Goal: Information Seeking & Learning: Learn about a topic

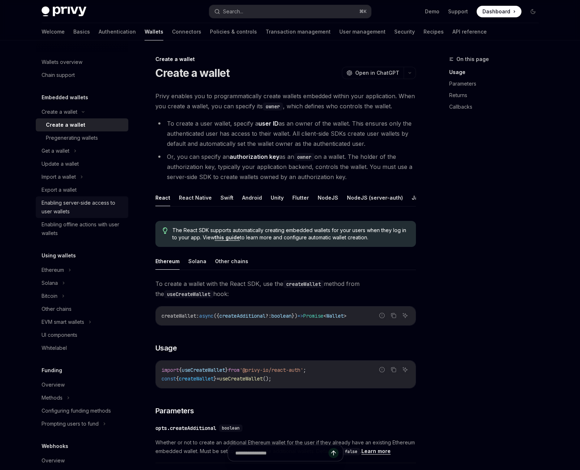
click at [97, 203] on div "Enabling server-side access to user wallets" at bounding box center [83, 207] width 82 height 17
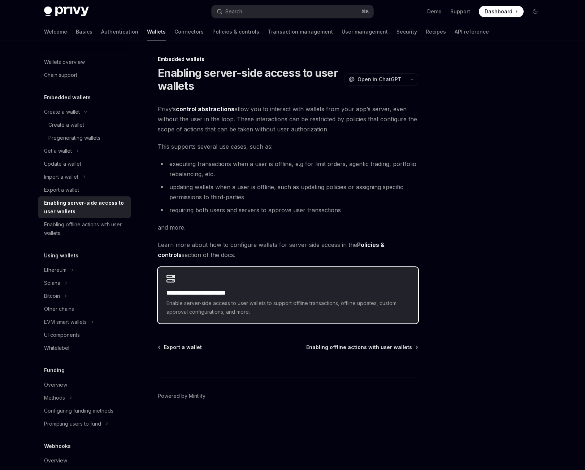
click at [235, 293] on h2 "**********" at bounding box center [287, 293] width 243 height 9
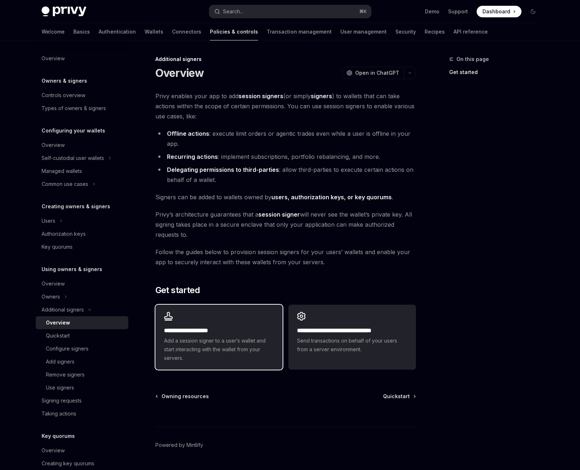
click at [244, 327] on h2 "**********" at bounding box center [219, 330] width 110 height 9
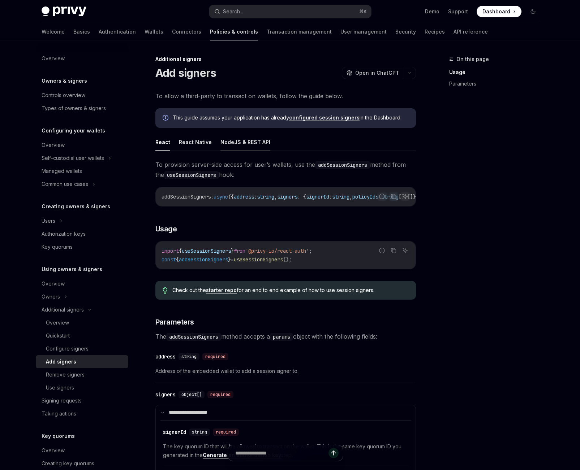
click at [241, 144] on button "NodeJS & REST API" at bounding box center [245, 142] width 50 height 17
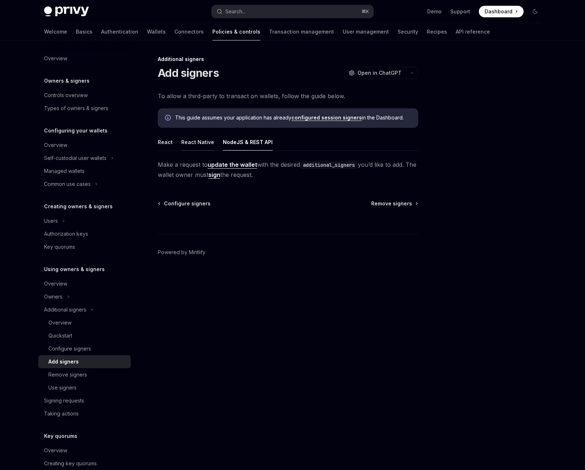
click at [187, 146] on button "React Native" at bounding box center [197, 142] width 33 height 17
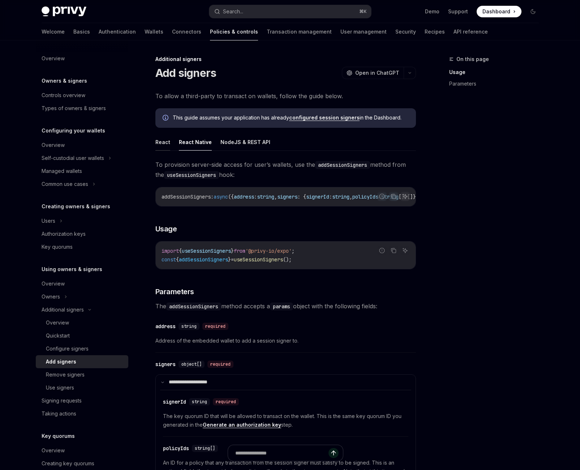
click at [160, 143] on button "React" at bounding box center [162, 142] width 15 height 17
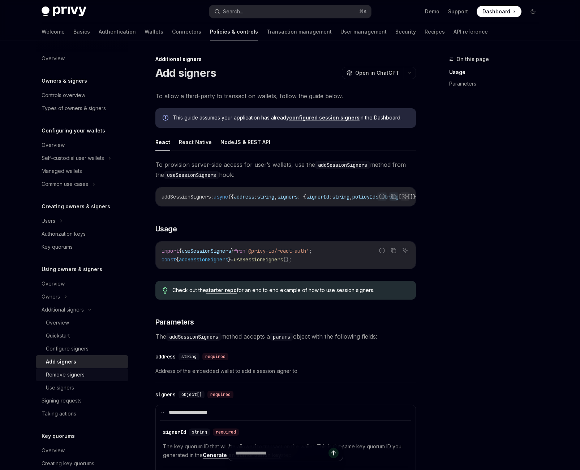
scroll to position [1, 0]
click at [78, 350] on div "Configure signers" at bounding box center [67, 347] width 43 height 9
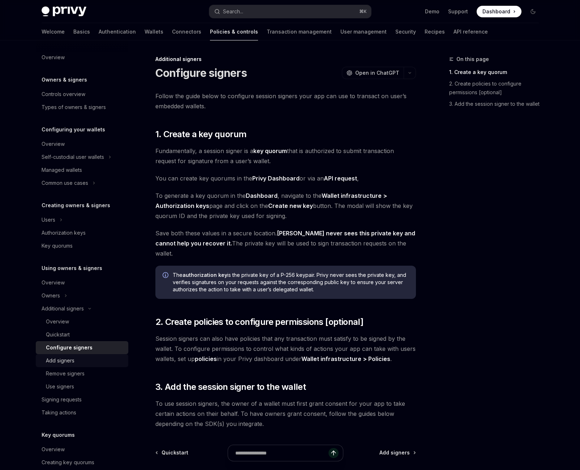
click at [77, 360] on div "Add signers" at bounding box center [85, 360] width 78 height 9
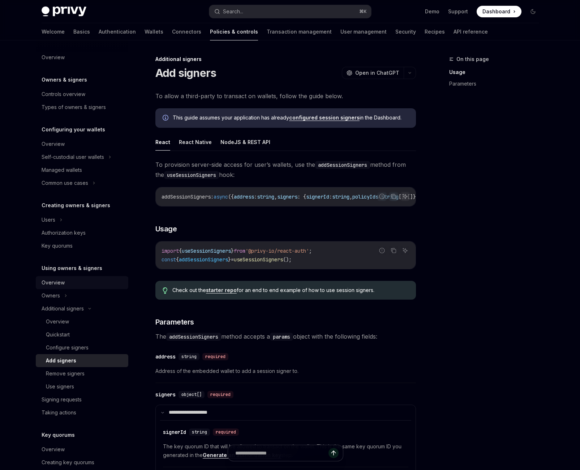
click at [86, 280] on div "Overview" at bounding box center [83, 282] width 82 height 9
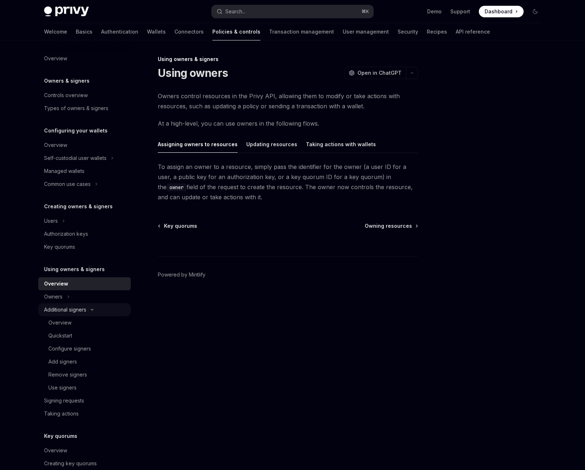
scroll to position [116, 0]
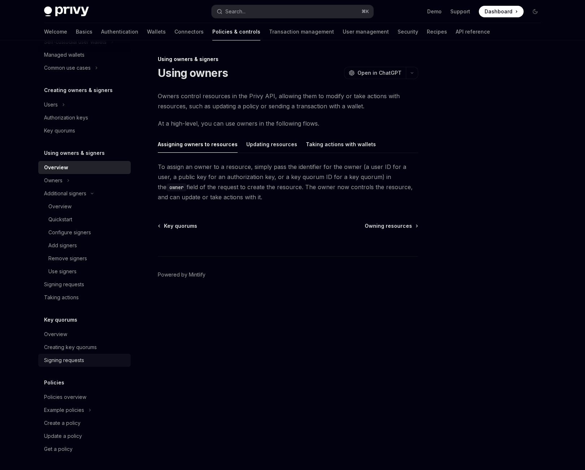
click at [75, 359] on div "Signing requests" at bounding box center [64, 360] width 40 height 9
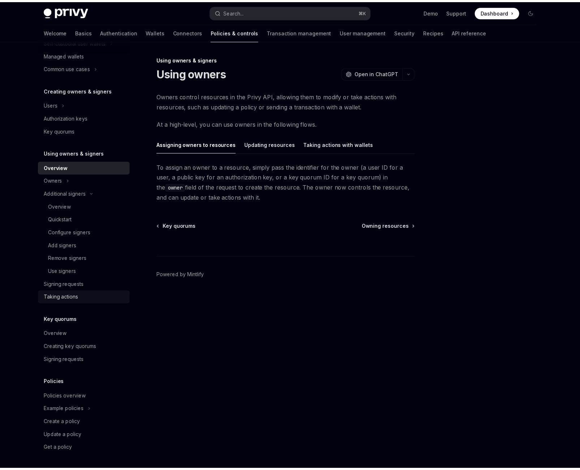
scroll to position [0, 0]
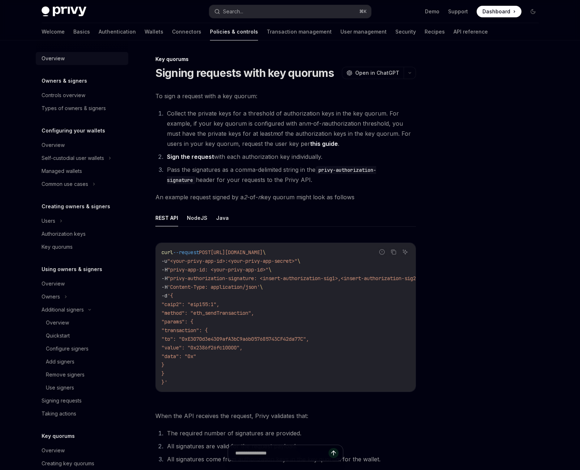
click at [58, 60] on div "Overview" at bounding box center [53, 58] width 23 height 9
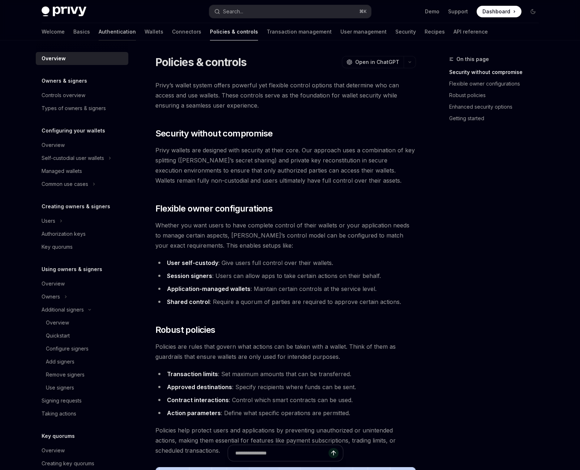
click at [99, 32] on link "Authentication" at bounding box center [117, 31] width 37 height 17
type textarea "*"
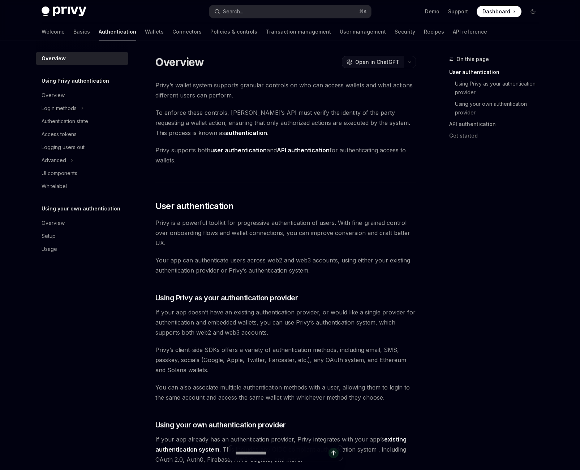
click at [374, 58] on span "Open in ChatGPT" at bounding box center [377, 61] width 44 height 7
